Goal: Information Seeking & Learning: Learn about a topic

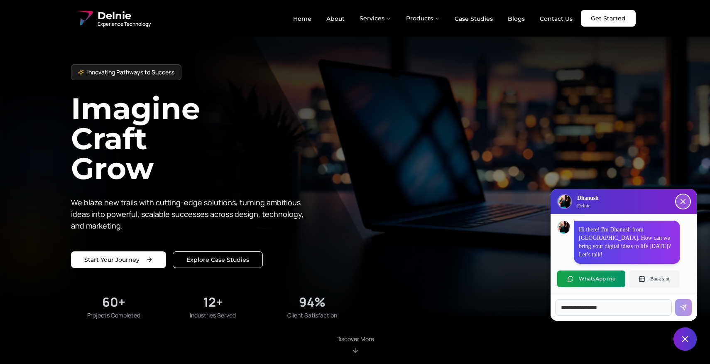
click at [687, 206] on icon "Close chat popup" at bounding box center [683, 201] width 8 height 8
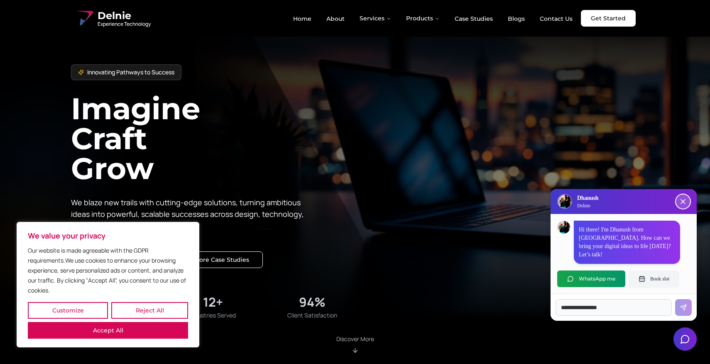
click at [683, 206] on icon "Close chat popup" at bounding box center [683, 201] width 8 height 8
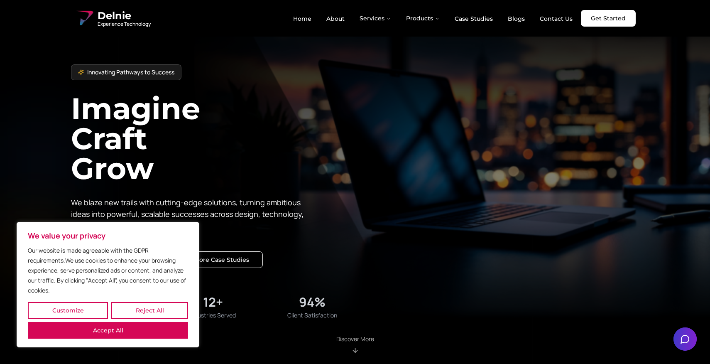
click at [683, 206] on div at bounding box center [355, 182] width 710 height 364
click at [111, 319] on button "Reject All" at bounding box center [149, 310] width 77 height 17
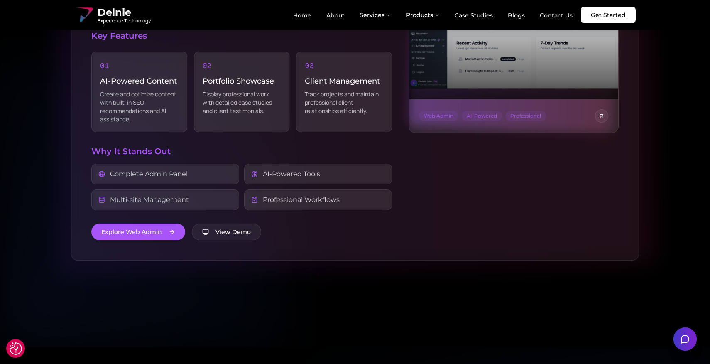
scroll to position [1797, 0]
click at [202, 163] on div "Complete Admin Panel" at bounding box center [165, 173] width 148 height 21
click at [174, 168] on span "Complete Admin Panel" at bounding box center [149, 173] width 78 height 10
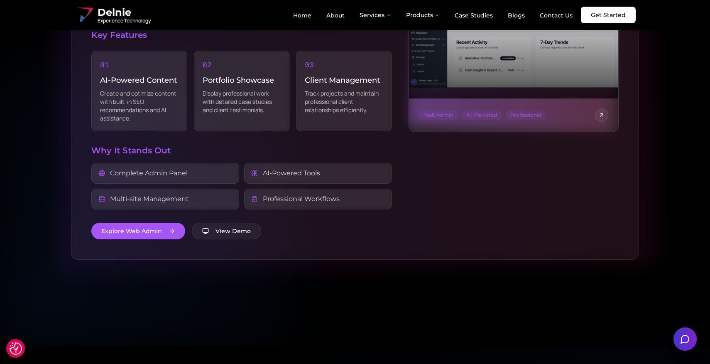
click at [188, 163] on div "Complete Admin Panel" at bounding box center [165, 173] width 148 height 21
click at [212, 223] on button "View Demo" at bounding box center [226, 231] width 69 height 17
